Goal: Register for event/course

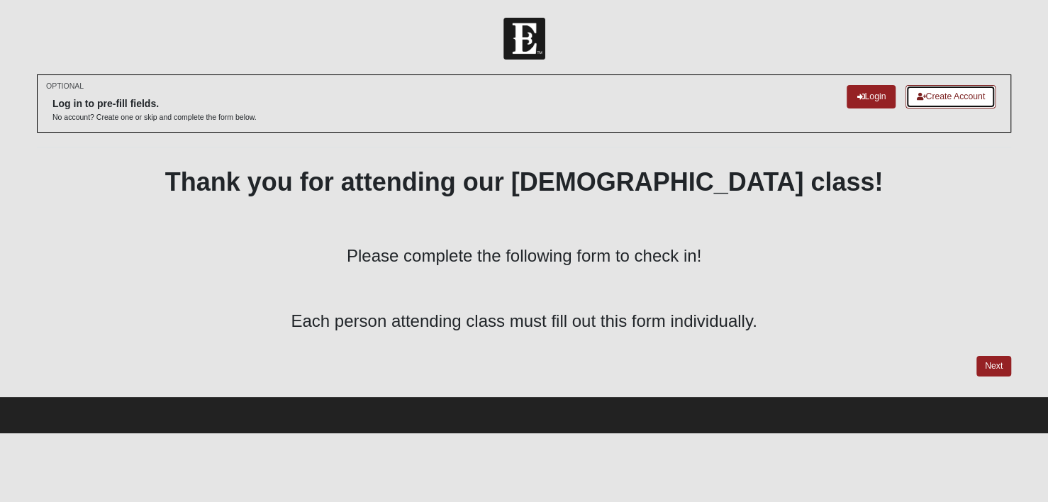
click at [925, 94] on link "Create Account" at bounding box center [950, 96] width 90 height 23
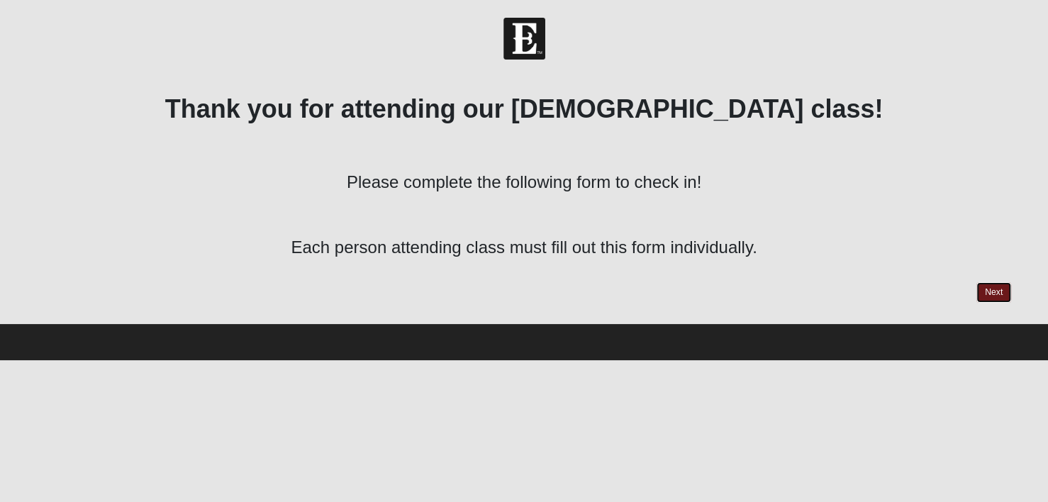
click at [989, 301] on link "Next" at bounding box center [993, 292] width 35 height 21
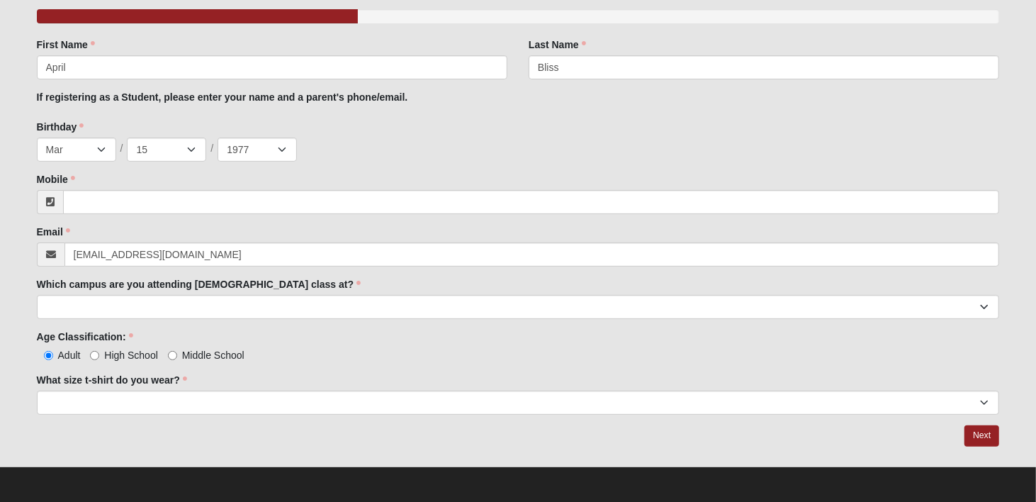
scroll to position [128, 0]
click at [422, 330] on div "Age Classification: Adult High School Middle School Age Classification: is requ…" at bounding box center [518, 345] width 963 height 33
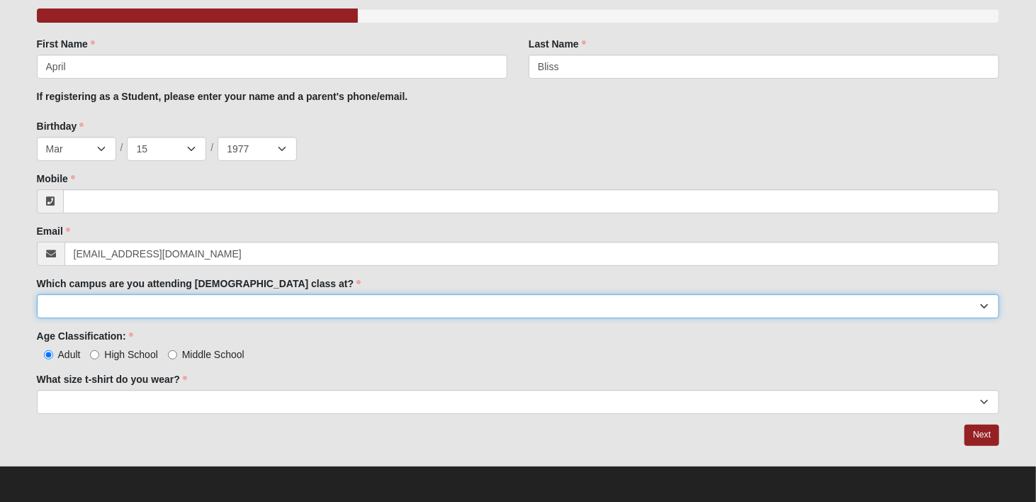
click at [453, 307] on select "Arlington Baymeadows Eleven22 Online Fleming Island Jesup Mandarin North Jax Or…" at bounding box center [518, 306] width 963 height 24
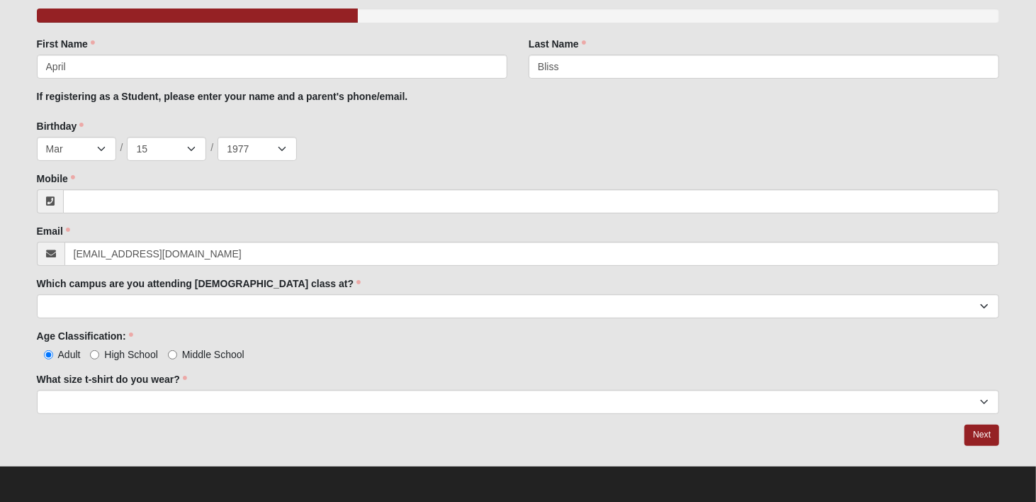
click at [438, 354] on div "Adult High School Middle School" at bounding box center [518, 354] width 963 height 15
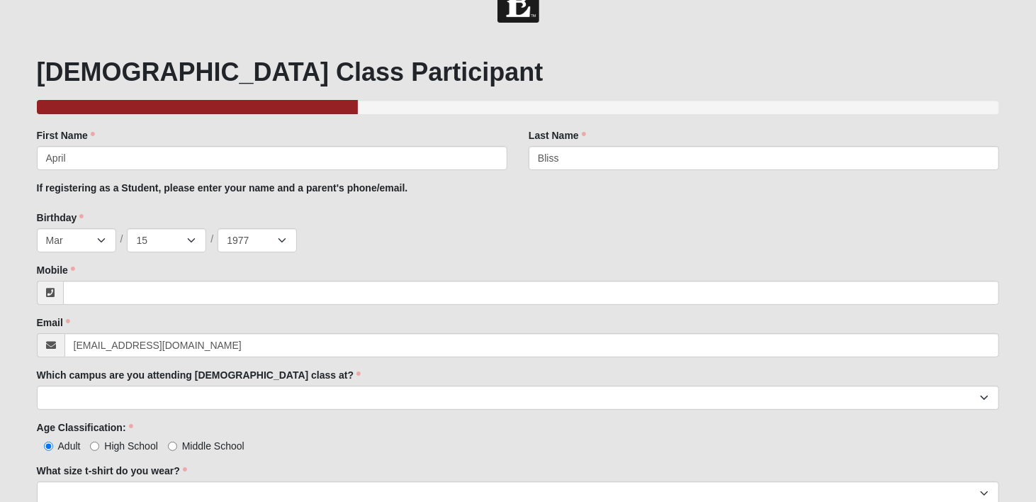
scroll to position [71, 0]
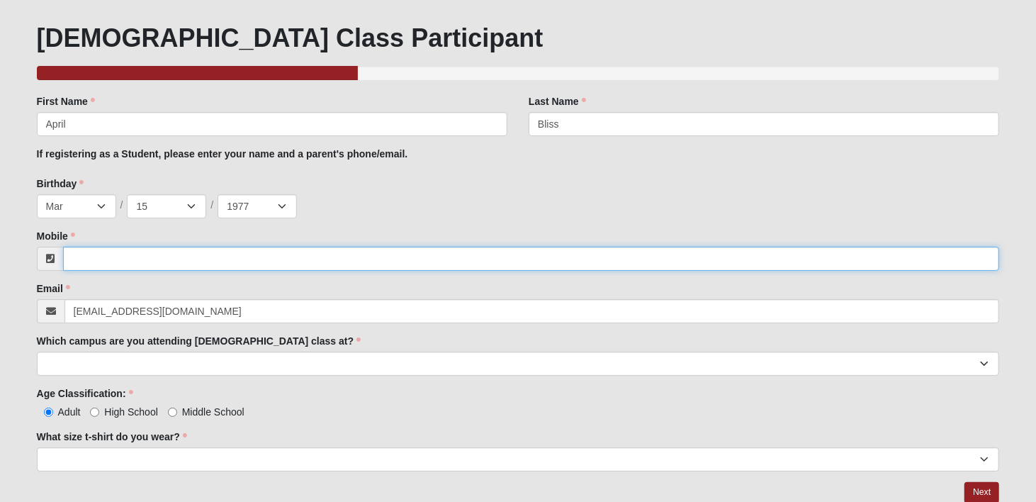
click at [427, 252] on input "Mobile" at bounding box center [531, 259] width 937 height 24
type input "(904) 349-5559"
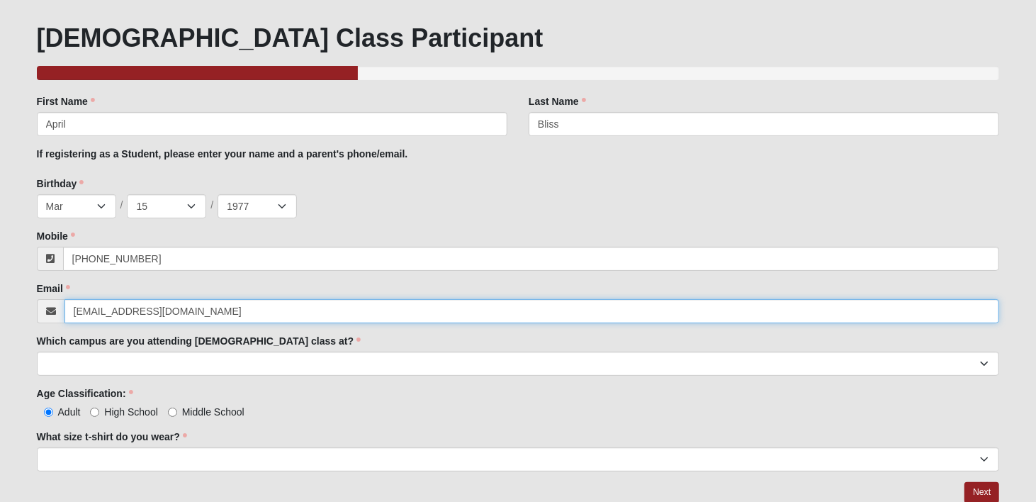
click at [479, 306] on input "abliss@hbteam.net" at bounding box center [533, 311] width 936 height 24
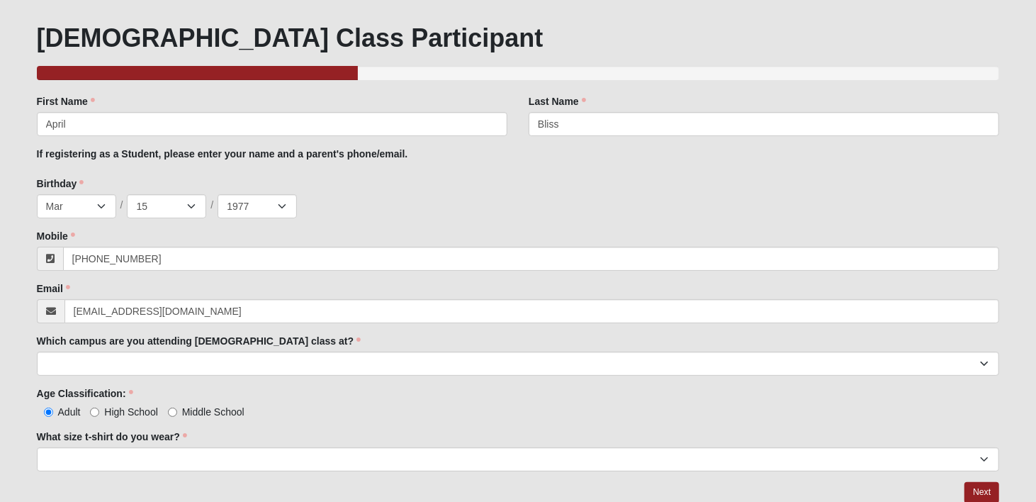
click at [482, 343] on div "Which campus are you attending baptism class at? Arlington Baymeadows Eleven22 …" at bounding box center [518, 355] width 963 height 42
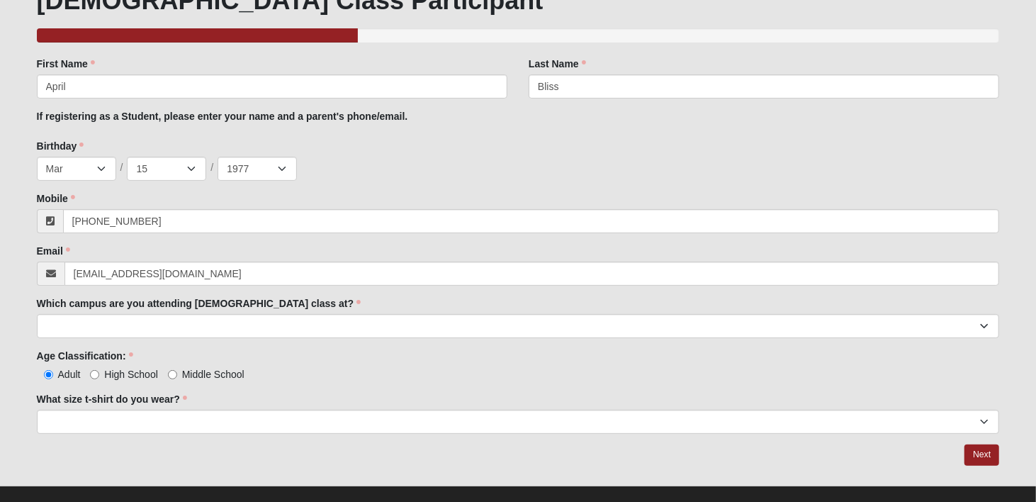
scroll to position [128, 0]
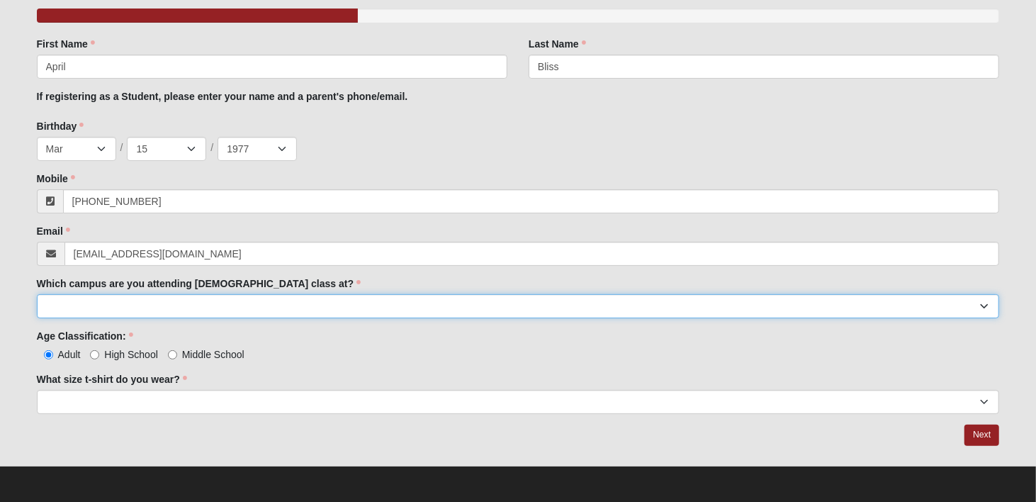
click at [413, 295] on select "Arlington Baymeadows Eleven22 Online Fleming Island Jesup Mandarin North Jax Or…" at bounding box center [518, 306] width 963 height 24
select select "10"
click at [37, 294] on select "Arlington Baymeadows Eleven22 Online Fleming Island Jesup Mandarin North Jax Or…" at bounding box center [518, 306] width 963 height 24
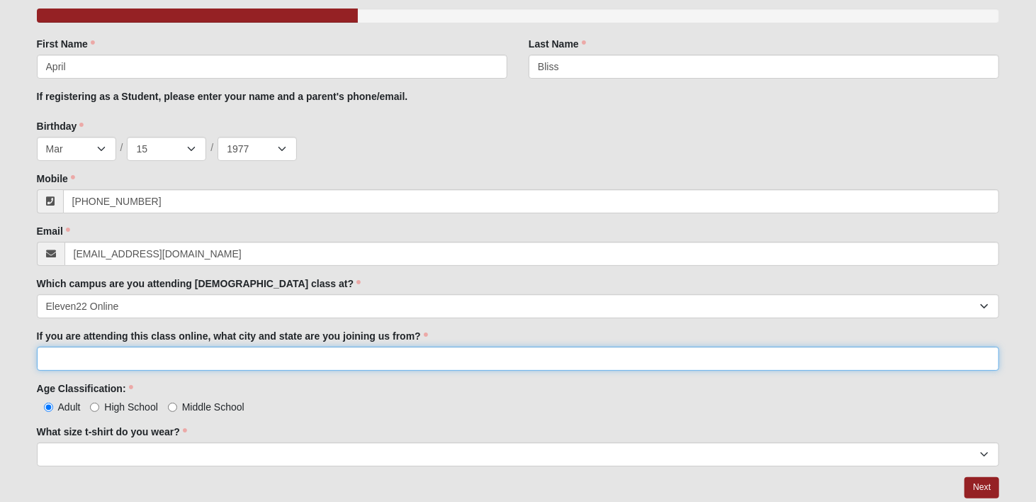
click at [408, 359] on input "If you are attending this class online, what city and state are you joining us …" at bounding box center [518, 359] width 963 height 24
type input "J"
type input "Ponte Vedra Beach, FL"
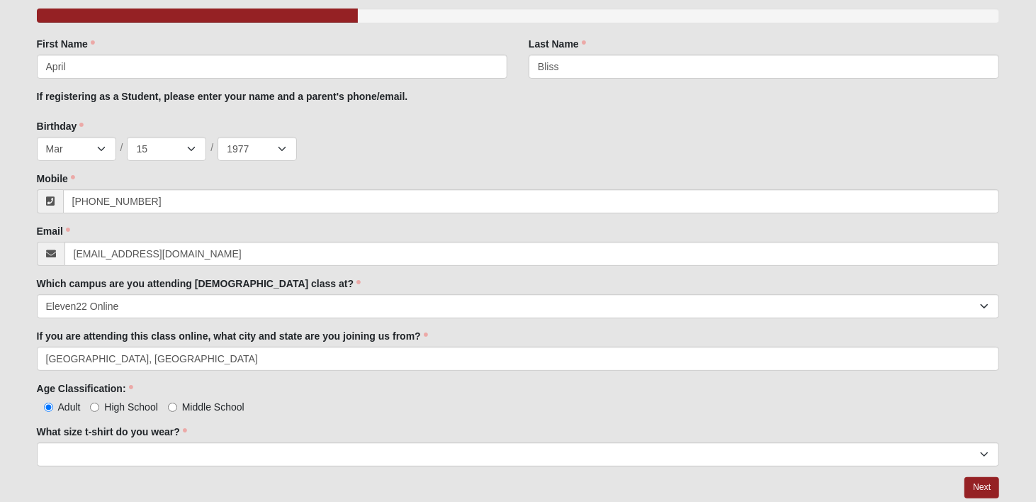
click at [369, 396] on div "Age Classification: Adult High School Middle School Age Classification: is requ…" at bounding box center [518, 397] width 963 height 33
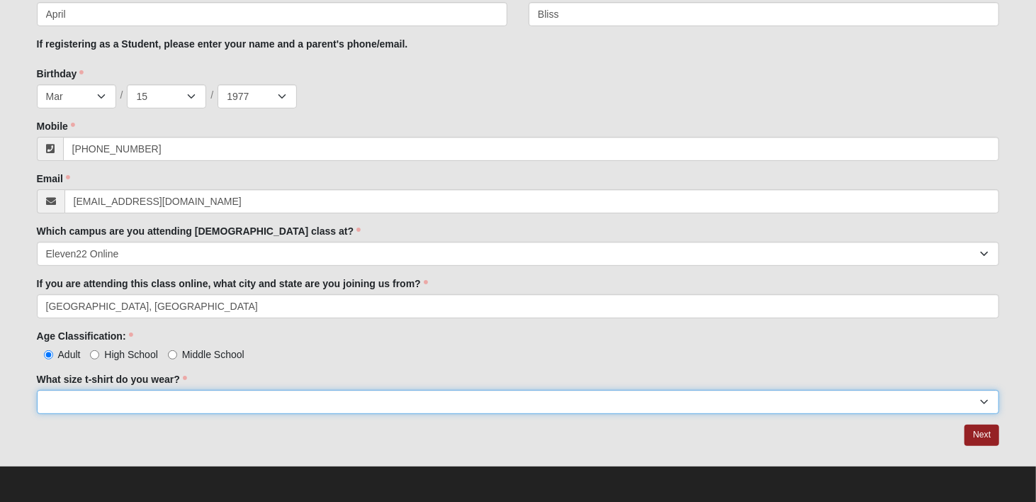
click at [262, 396] on select "Small Medium Large XL 2XL 3XL" at bounding box center [518, 402] width 963 height 24
select select "Medium"
click at [37, 390] on select "Small Medium Large XL 2XL 3XL" at bounding box center [518, 402] width 963 height 24
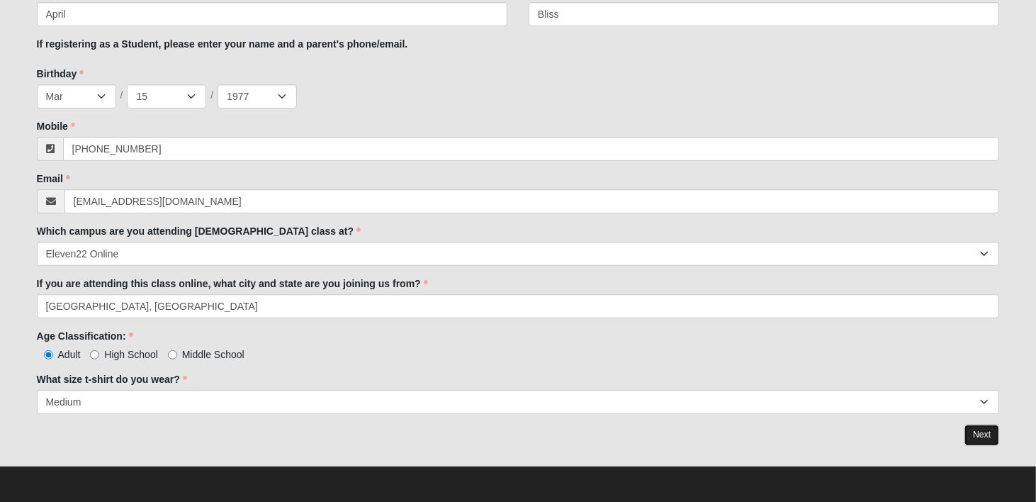
click at [987, 430] on link "Next" at bounding box center [982, 435] width 35 height 21
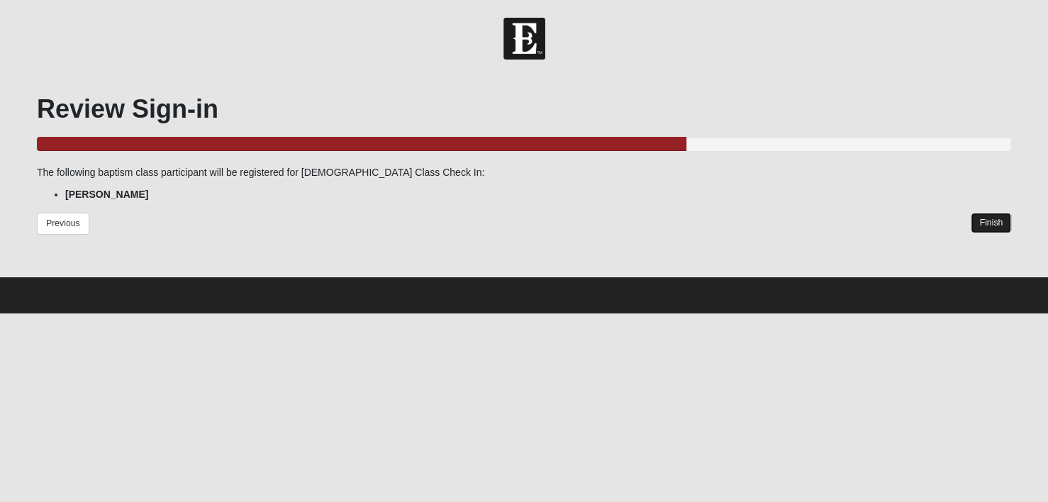
click at [985, 230] on link "Finish" at bounding box center [990, 223] width 40 height 21
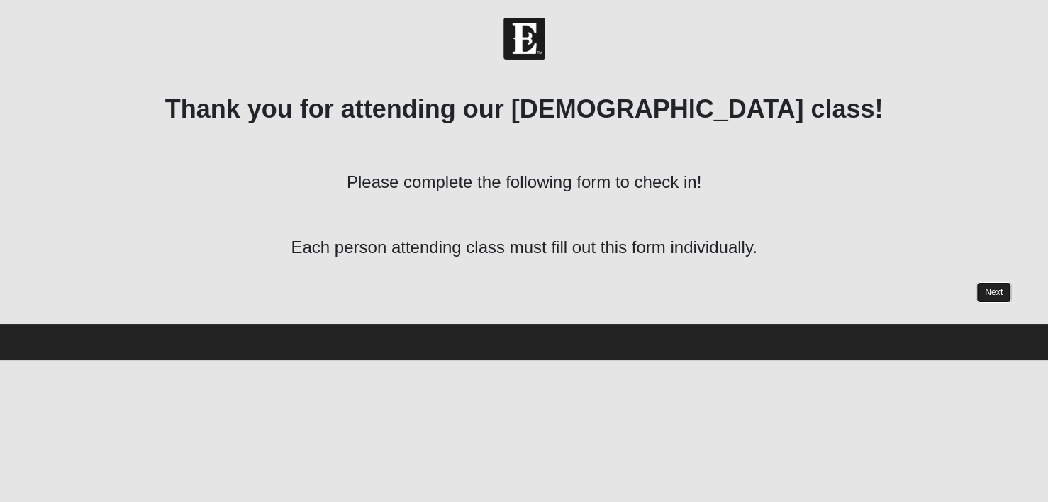
click at [1000, 286] on link "Next" at bounding box center [993, 292] width 35 height 21
